Goal: Information Seeking & Learning: Learn about a topic

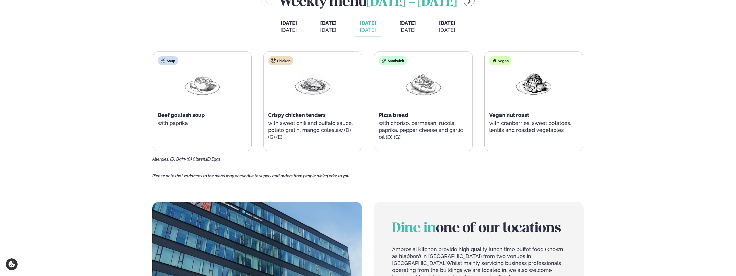
scroll to position [260, 0]
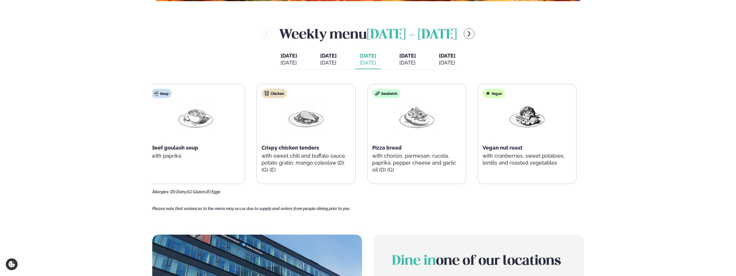
click at [270, 164] on p "with sweet chili and buffalo sauce, potato gratin, mango coleslaw (D) (G) (E)" at bounding box center [305, 162] width 89 height 21
click at [271, 165] on p "with sweet chili and buffalo sauce, potato gratin, mango coleslaw (D) (G) (E)" at bounding box center [306, 162] width 89 height 21
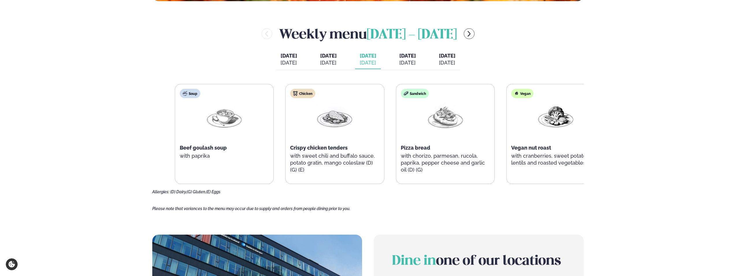
click at [313, 160] on div "Chicken Crispy chicken tenders with sweet chili and buffalo sauce, potato grati…" at bounding box center [334, 133] width 98 height 99
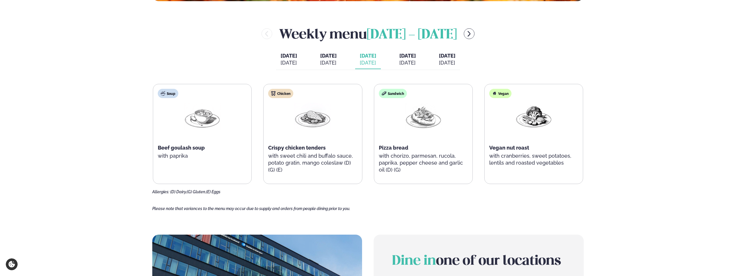
drag, startPoint x: 736, startPoint y: 86, endPoint x: 736, endPoint y: 80, distance: 5.8
click at [736, 80] on div "Services Lunch for companies Corporate catering Private Party Menu Dalvegur 30 …" at bounding box center [368, 182] width 736 height 885
click at [296, 56] on button "[DATE] [DATE]" at bounding box center [289, 59] width 26 height 19
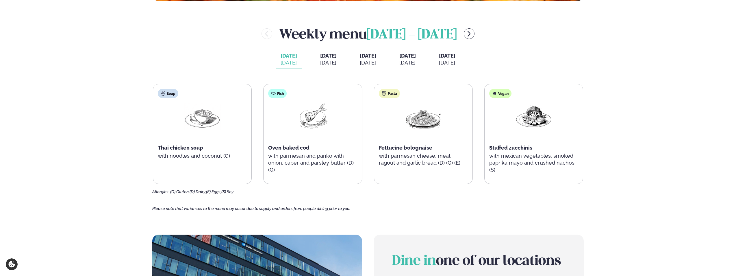
click at [369, 57] on span "[DATE]" at bounding box center [368, 55] width 16 height 7
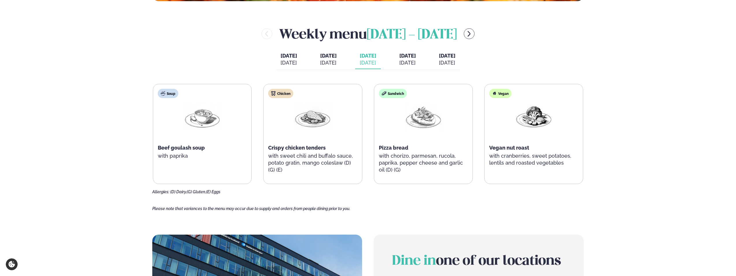
click at [409, 59] on div "[DATE]" at bounding box center [407, 62] width 16 height 7
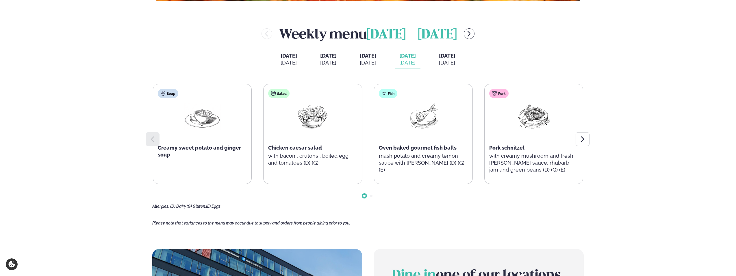
click at [369, 56] on span "[DATE]" at bounding box center [368, 55] width 16 height 7
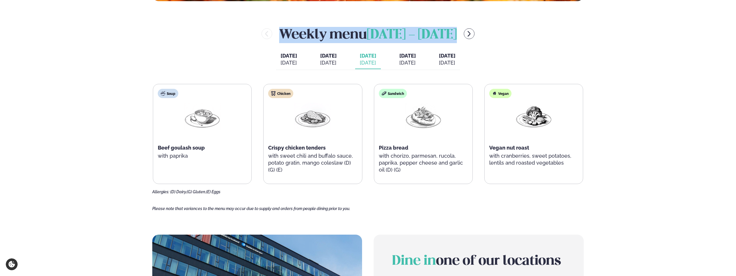
drag, startPoint x: 277, startPoint y: 33, endPoint x: 478, endPoint y: 42, distance: 200.4
click at [478, 42] on div "Weekly menu [DATE] - [DATE]" at bounding box center [367, 33] width 431 height 19
drag, startPoint x: 478, startPoint y: 42, endPoint x: 576, endPoint y: 40, distance: 98.0
click at [576, 40] on div "Weekly menu [DATE] - [DATE]" at bounding box center [367, 33] width 431 height 19
